Goal: Check status

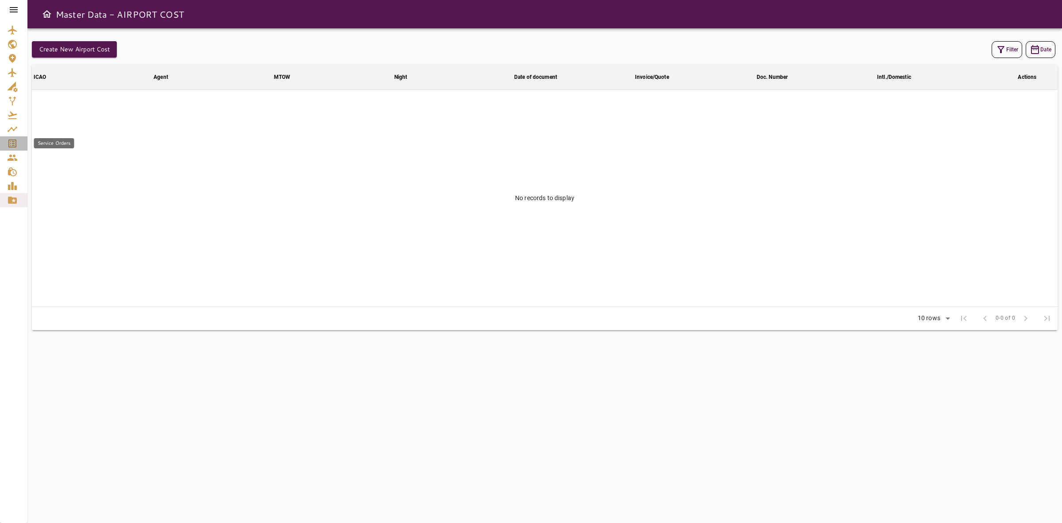
click at [9, 147] on icon "Service Orders" at bounding box center [12, 143] width 11 height 11
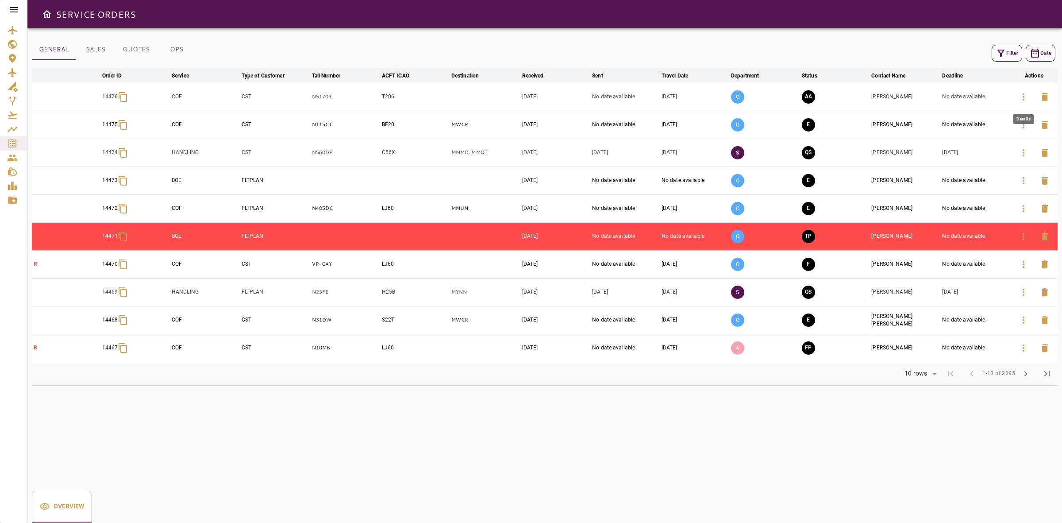
click at [1019, 96] on icon "button" at bounding box center [1024, 97] width 11 height 11
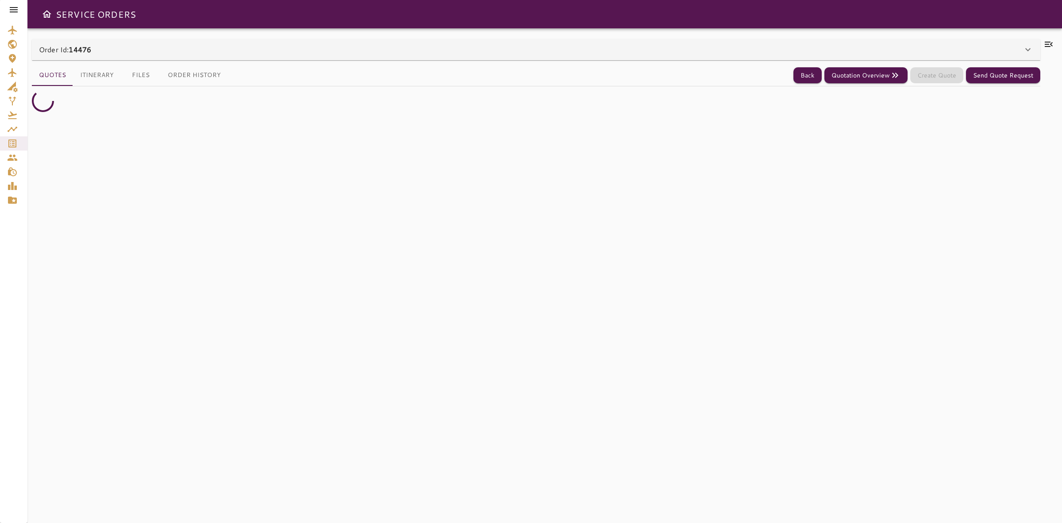
click at [496, 51] on div "Order Id: 14476" at bounding box center [531, 49] width 984 height 11
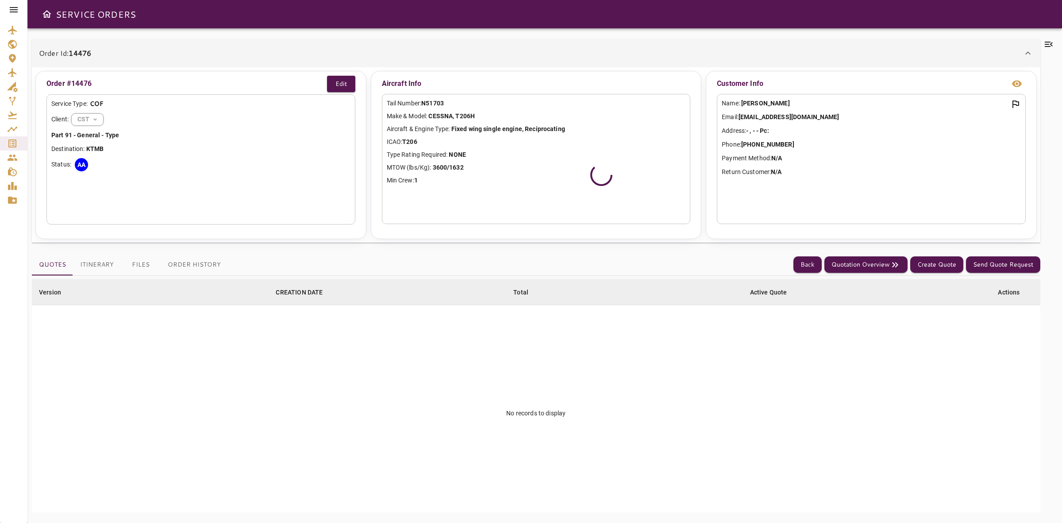
click at [197, 263] on button "Order History" at bounding box center [194, 264] width 67 height 21
